Goal: Transaction & Acquisition: Purchase product/service

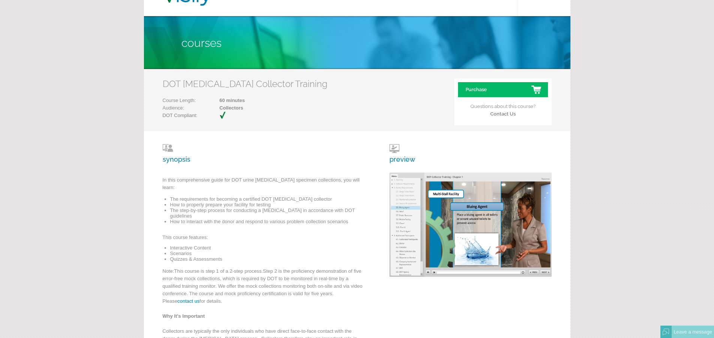
scroll to position [10, 0]
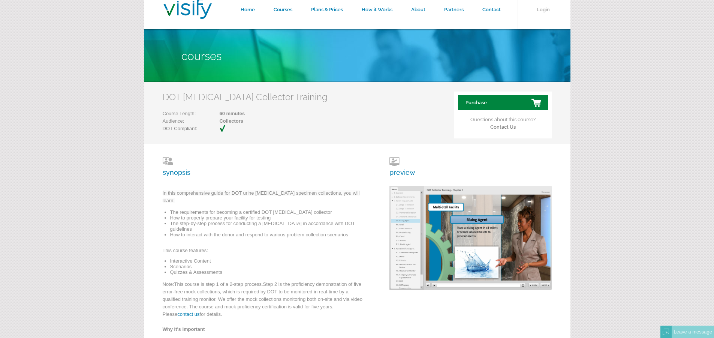
click at [511, 101] on link "Purchase" at bounding box center [503, 102] width 90 height 15
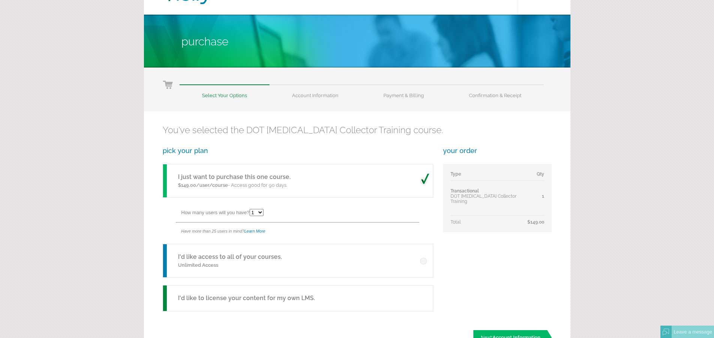
scroll to position [37, 0]
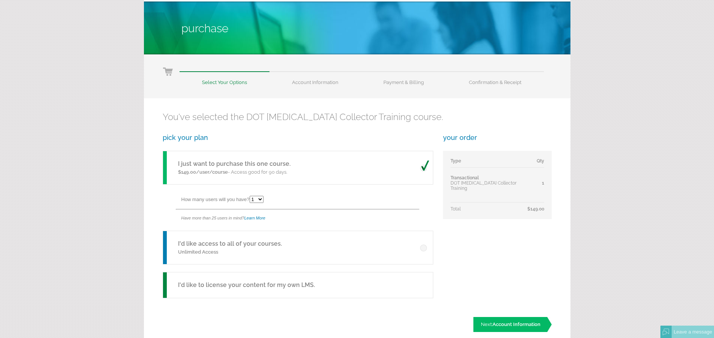
click at [260, 199] on select "1 2 3 4 5 6 7 8 9 10 11 12 13 14 15 16 17 18 19 20 21 22 23 24 25" at bounding box center [257, 199] width 14 height 7
select select "5"
click at [251, 196] on select "1 2 3 4 5 6 7 8 9 10 11 12 13 14 15 16 17 18 19 20 21 22 23 24 25" at bounding box center [257, 199] width 14 height 7
click at [233, 241] on link "I'd like access to all of your courses." at bounding box center [230, 243] width 104 height 7
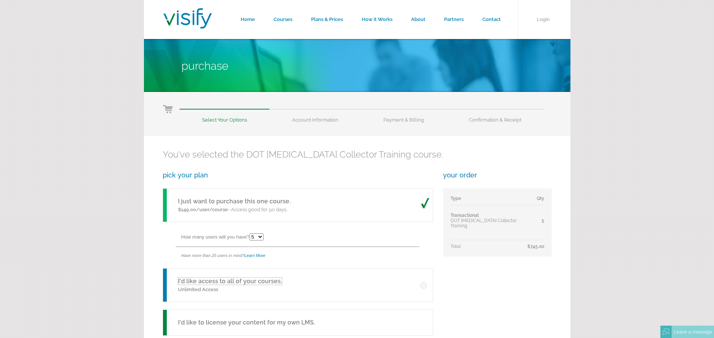
scroll to position [37, 0]
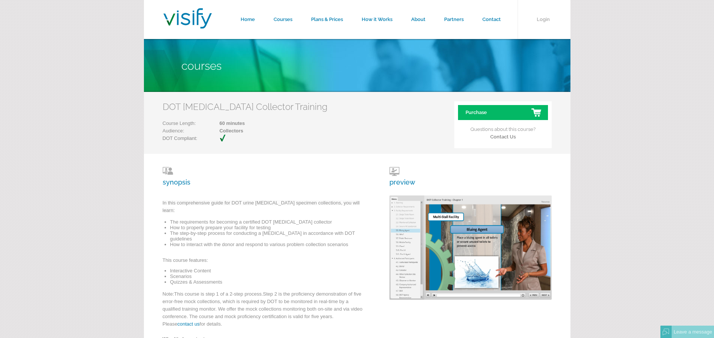
scroll to position [10, 0]
